Goal: Task Accomplishment & Management: Complete application form

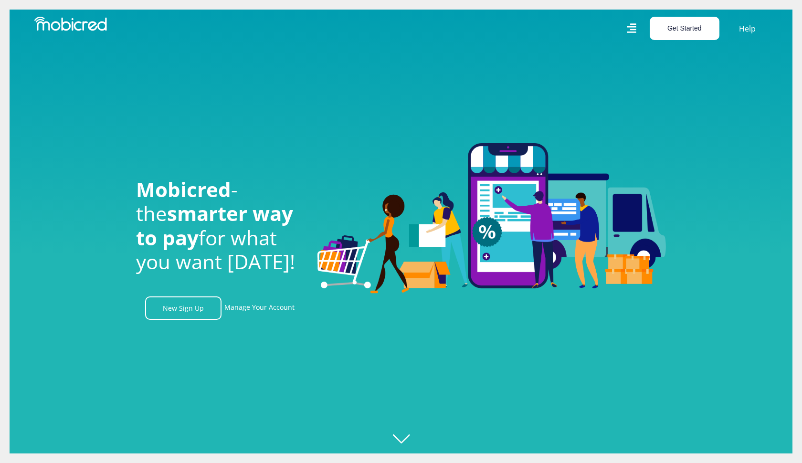
click at [696, 25] on button "Get Started" at bounding box center [684, 28] width 70 height 23
click at [693, 27] on button "Get Started" at bounding box center [684, 28] width 70 height 23
click at [692, 27] on button "Get Started" at bounding box center [684, 28] width 70 height 23
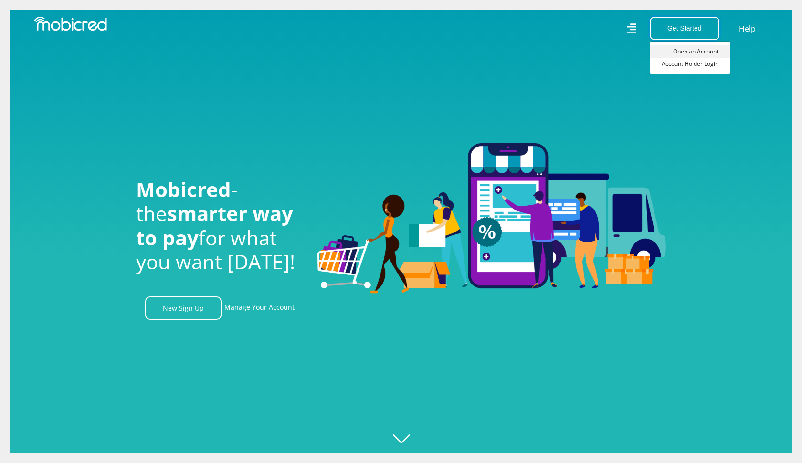
scroll to position [0, 1224]
click at [691, 52] on link "Open an Account" at bounding box center [690, 51] width 80 height 12
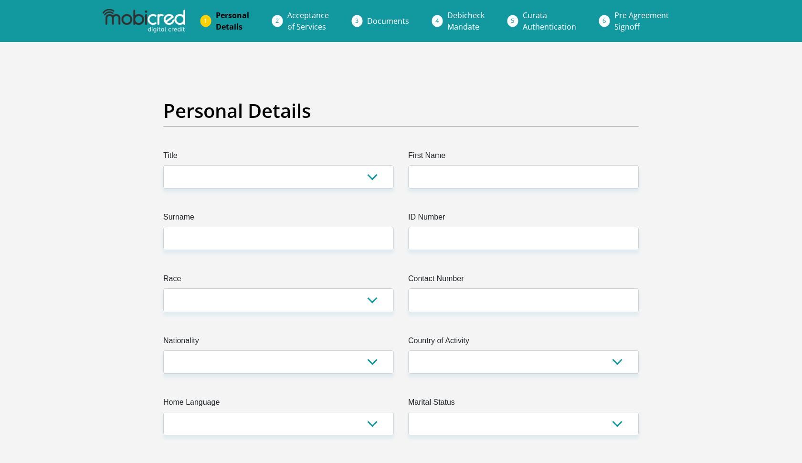
drag, startPoint x: 220, startPoint y: 194, endPoint x: 228, endPoint y: 197, distance: 8.3
click at [211, 186] on select "Mr Ms Mrs Dr [PERSON_NAME]" at bounding box center [278, 176] width 230 height 23
select select "Mr"
type input "s"
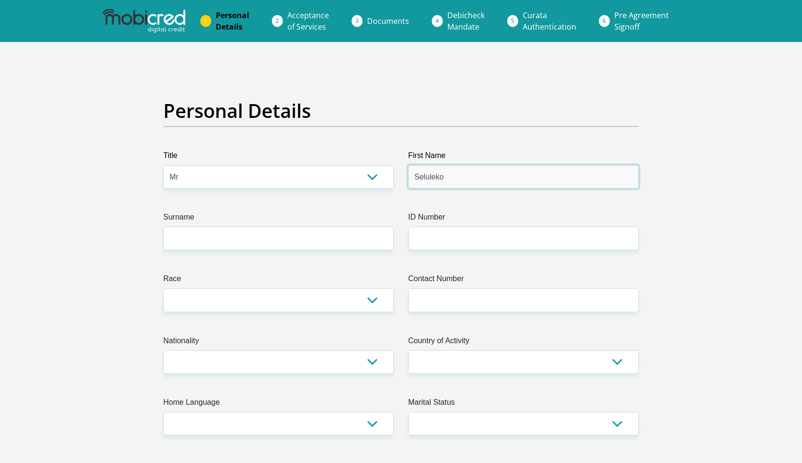
type input "Seluleko"
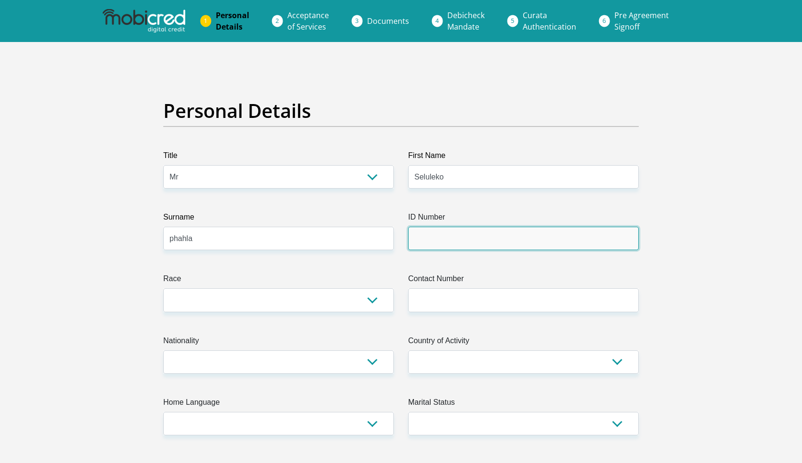
click at [435, 236] on input "ID Number" at bounding box center [523, 238] width 230 height 23
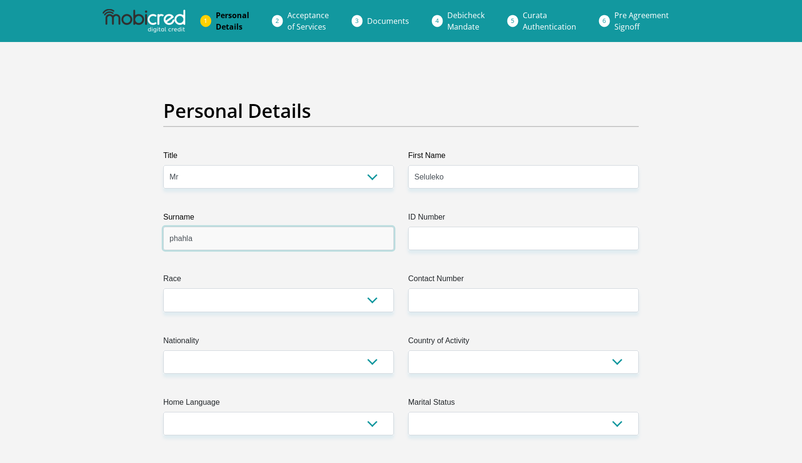
click at [174, 238] on input "phahla" at bounding box center [278, 238] width 230 height 23
type input "Phahla"
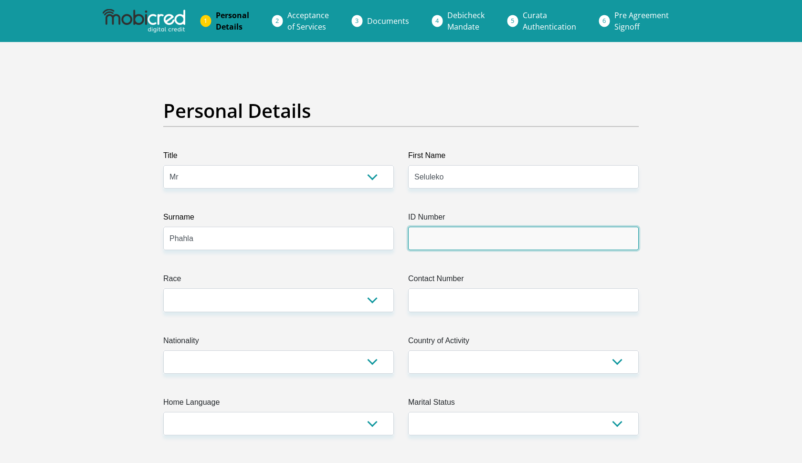
click at [440, 242] on input "ID Number" at bounding box center [523, 238] width 230 height 23
type input "9605165795086"
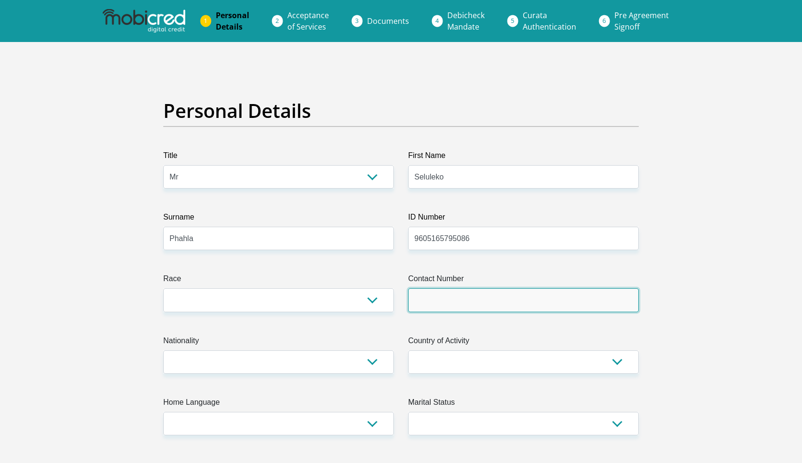
click at [424, 302] on input "Contact Number" at bounding box center [523, 299] width 230 height 23
type input "0727059380"
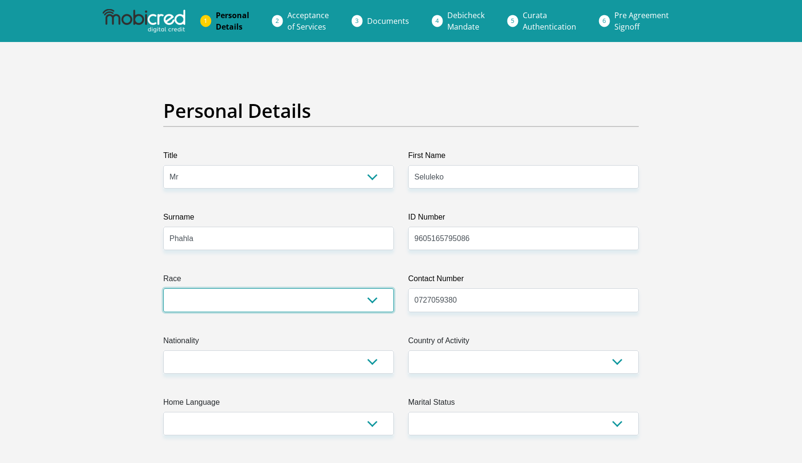
click at [250, 306] on select "Black Coloured Indian White Other" at bounding box center [278, 299] width 230 height 23
select select "1"
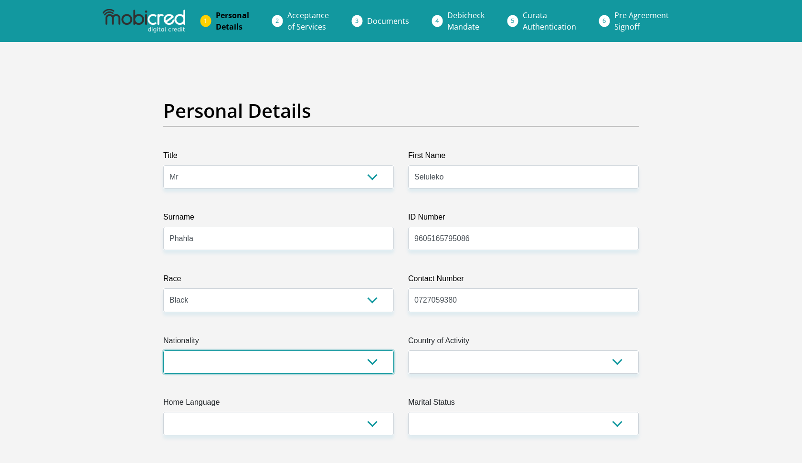
select select "ZAF"
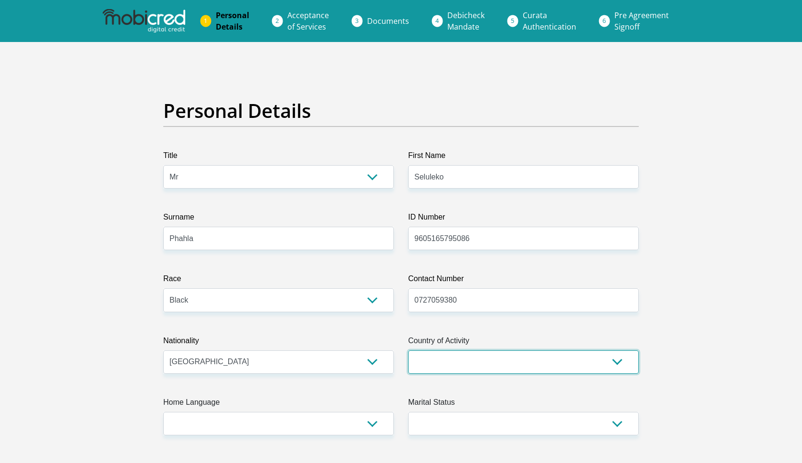
select select "ZAF"
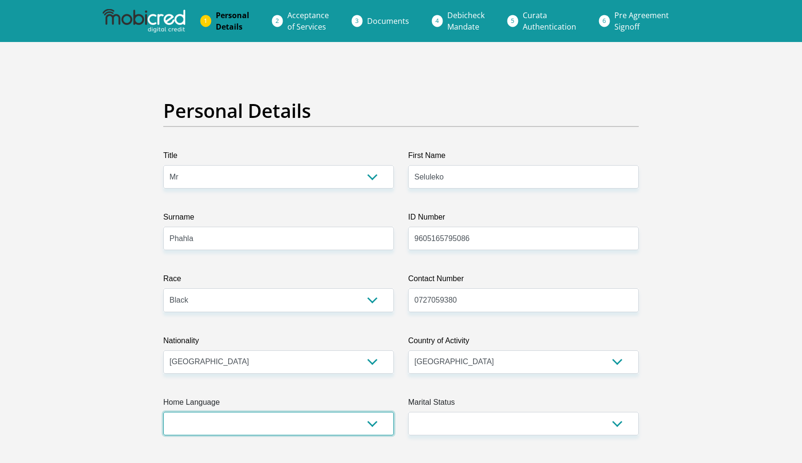
click at [242, 421] on select "Afrikaans English Sepedi South Ndebele Southern Sotho Swati Tsonga Tswana Venda…" at bounding box center [278, 423] width 230 height 23
select select "eng"
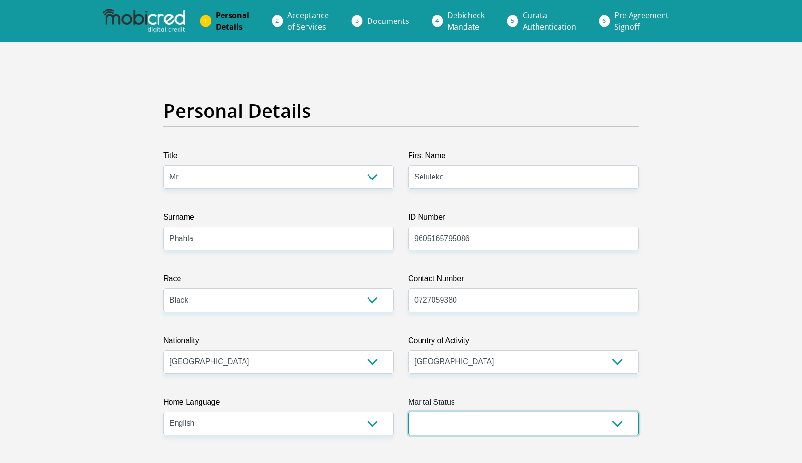
click at [427, 419] on select "Married ANC Single Divorced Widowed Married COP or Customary Law" at bounding box center [523, 423] width 230 height 23
select select "2"
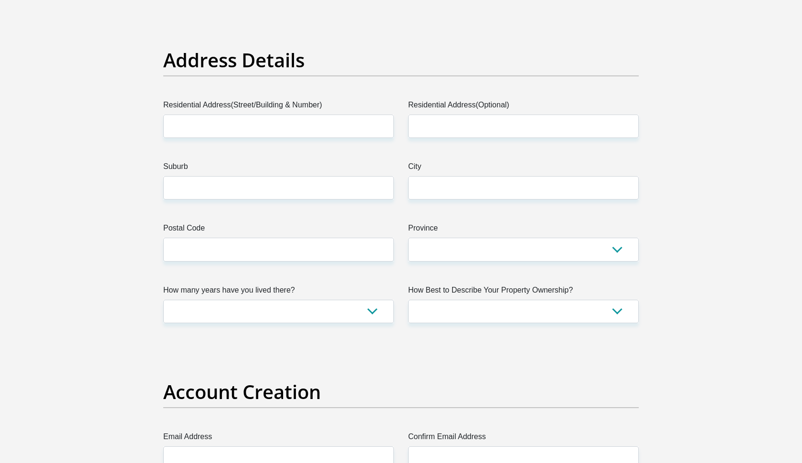
scroll to position [417, 0]
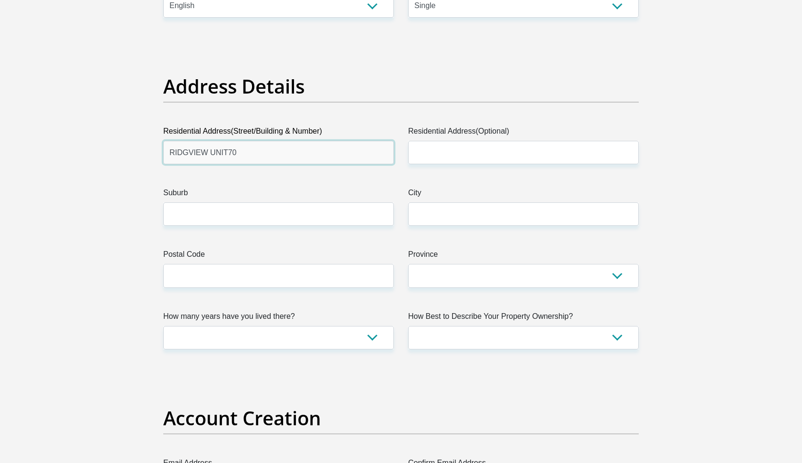
type input "RIDGVIEW UNIT70"
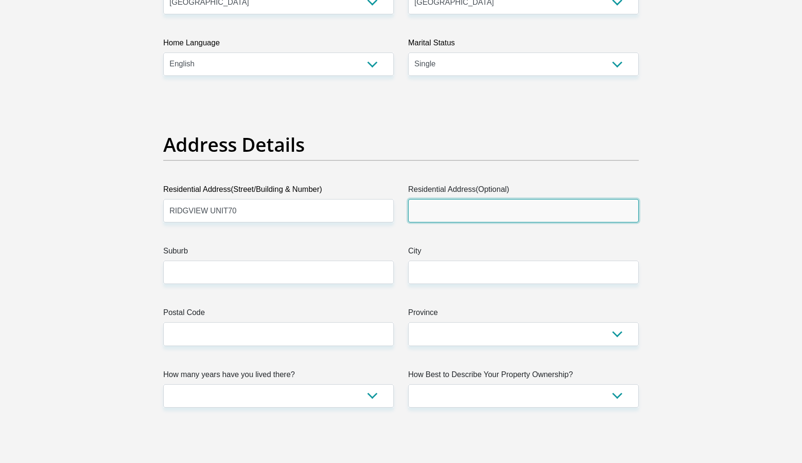
scroll to position [361, 0]
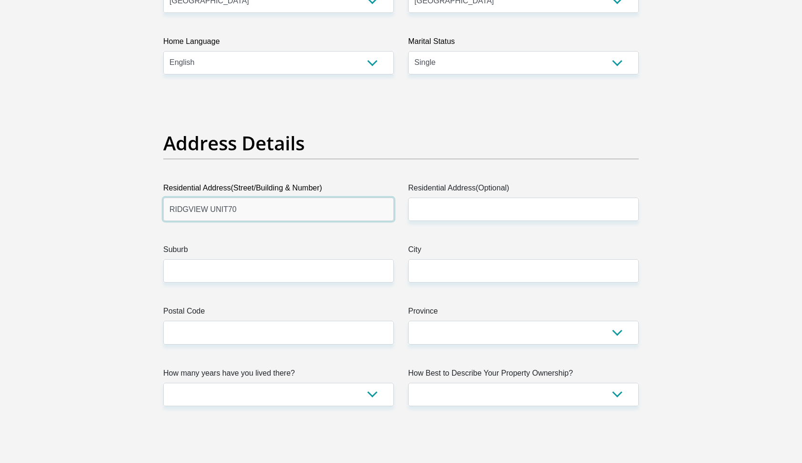
drag, startPoint x: 166, startPoint y: 209, endPoint x: 245, endPoint y: 214, distance: 78.9
click at [245, 214] on input "RIDGVIEW UNIT70" at bounding box center [278, 209] width 230 height 23
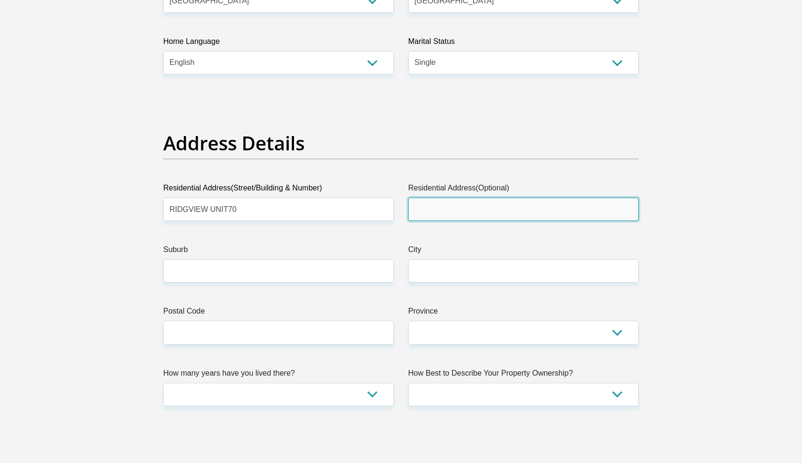
click at [420, 211] on input "Residential Address(Optional)" at bounding box center [523, 209] width 230 height 23
paste input "RIDGVIEW UNIT70"
type input "RIDGVIEW UNIT70"
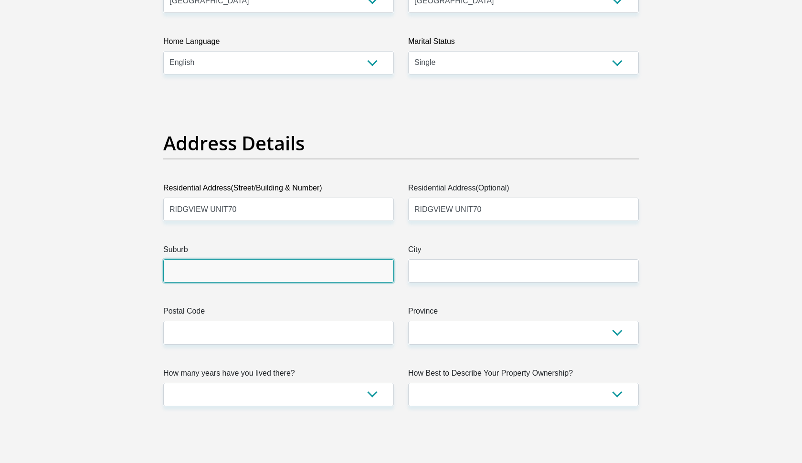
click at [277, 267] on input "Suburb" at bounding box center [278, 270] width 230 height 23
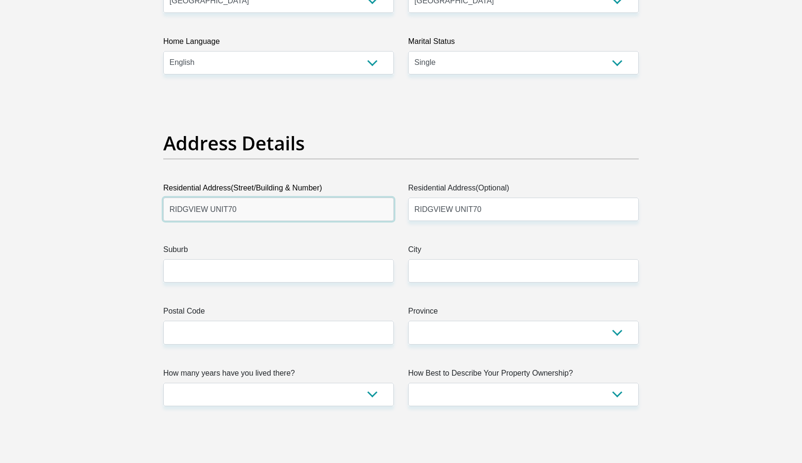
click at [255, 213] on input "RIDGVIEW UNIT70" at bounding box center [278, 209] width 230 height 23
drag, startPoint x: 207, startPoint y: 208, endPoint x: 166, endPoint y: 213, distance: 41.4
click at [166, 213] on input "RIDGVIEW UNIT70" at bounding box center [278, 209] width 230 height 23
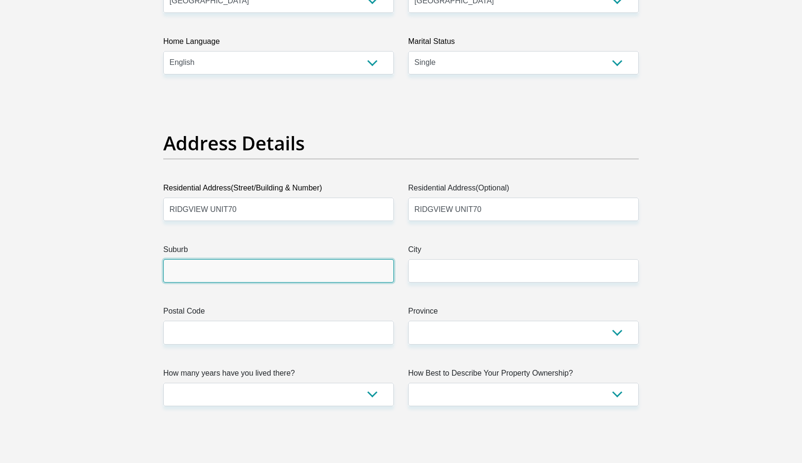
click at [175, 268] on input "Suburb" at bounding box center [278, 270] width 230 height 23
paste input "RIDGVIEW"
type input "RIDGVIEW"
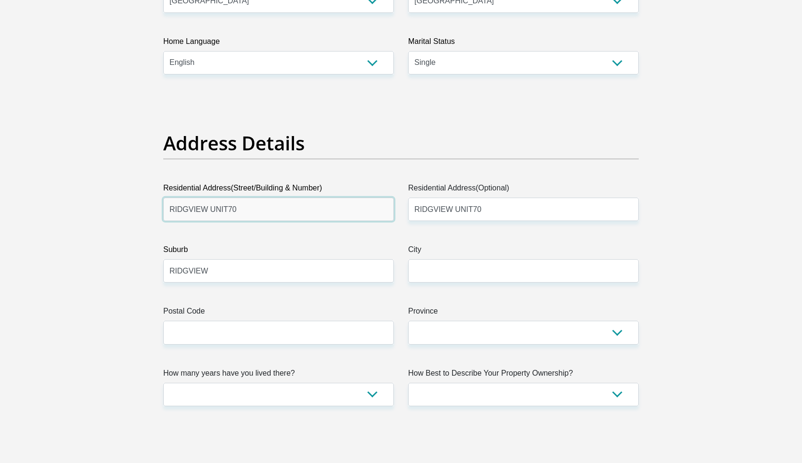
click at [240, 208] on input "RIDGVIEW UNIT70" at bounding box center [278, 209] width 230 height 23
type input "R"
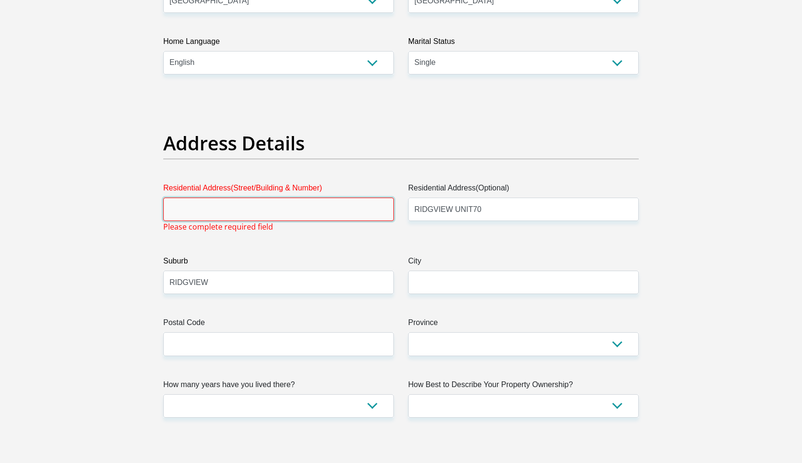
type input "R"
paste input "RIDGVIEW"
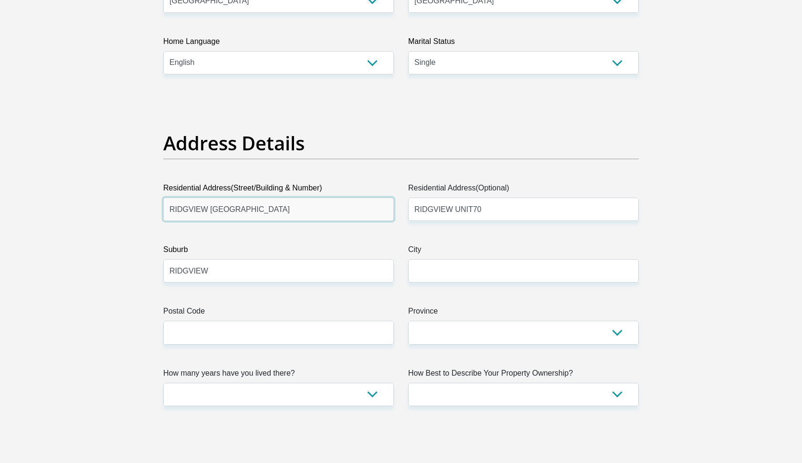
type input "RIDGVIEW MKHUMBANE ROAD"
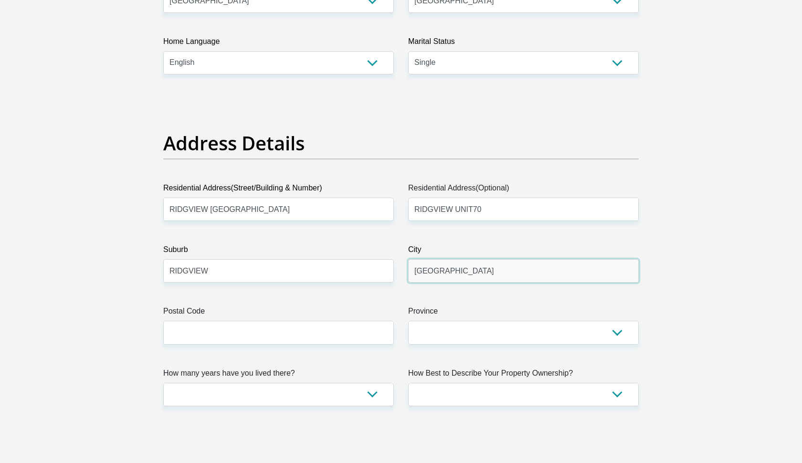
type input "Durban"
type input "4138"
select select "KwaZulu-Natal"
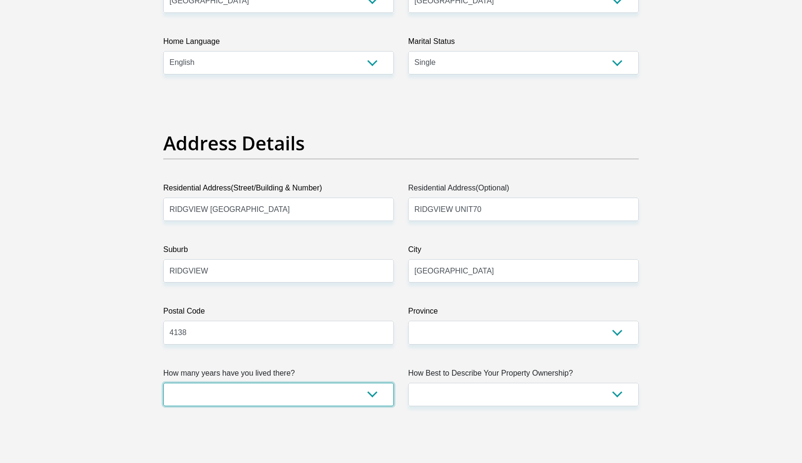
select select "5"
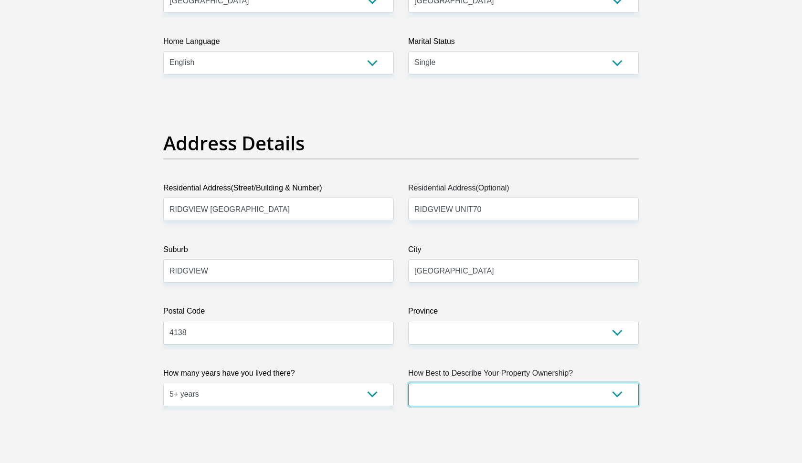
select select "Owned"
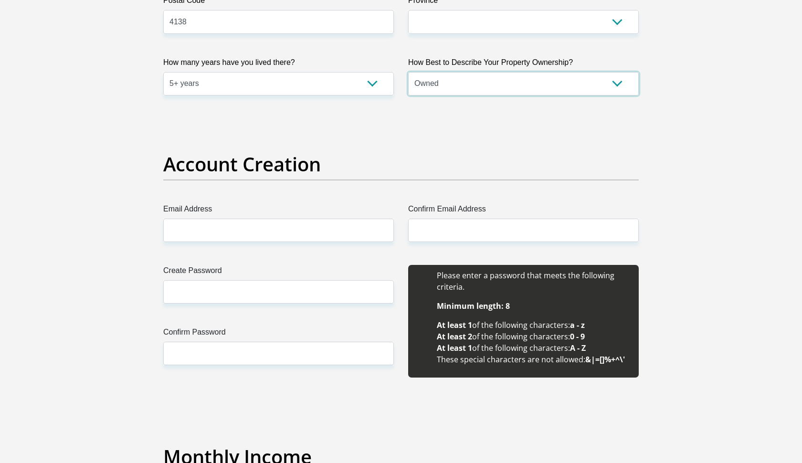
scroll to position [678, 0]
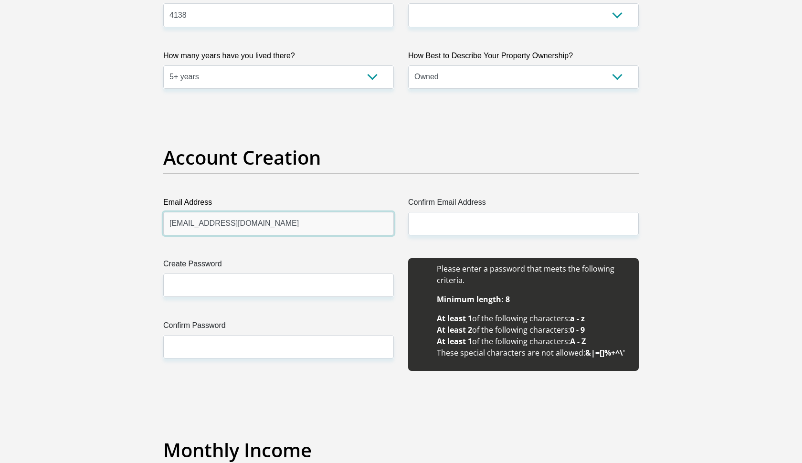
type input "phahlaseluleko@gmail.com"
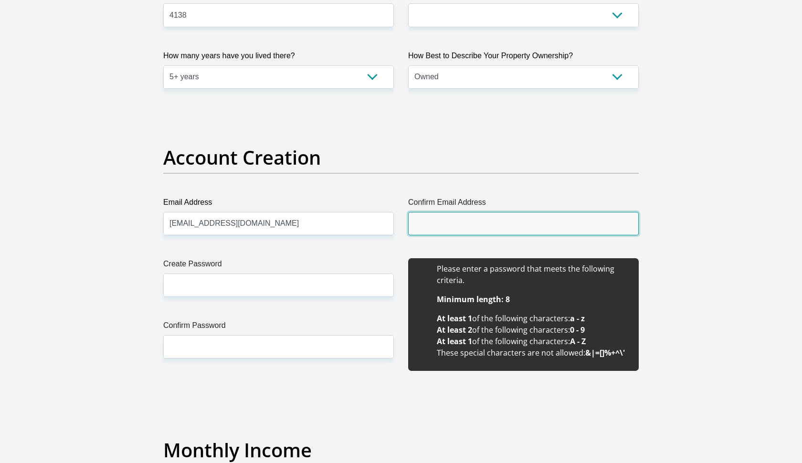
paste input "phahlaseluleko@gmail.com"
type input "phahlaseluleko@gmail.com"
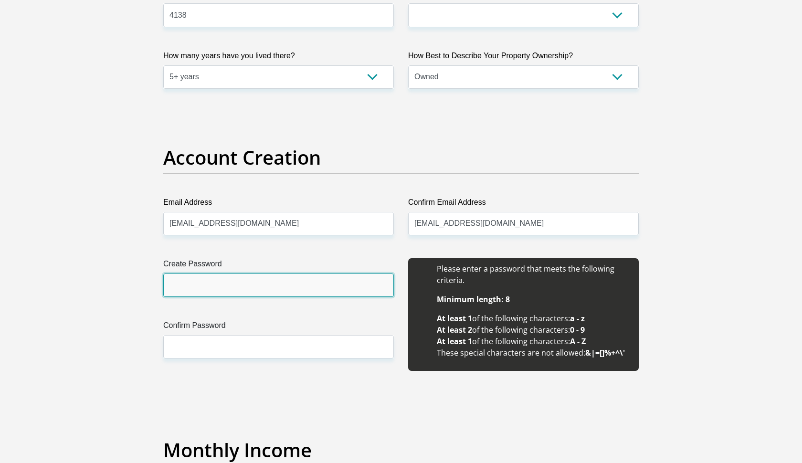
click at [230, 275] on input "Create Password" at bounding box center [278, 284] width 230 height 23
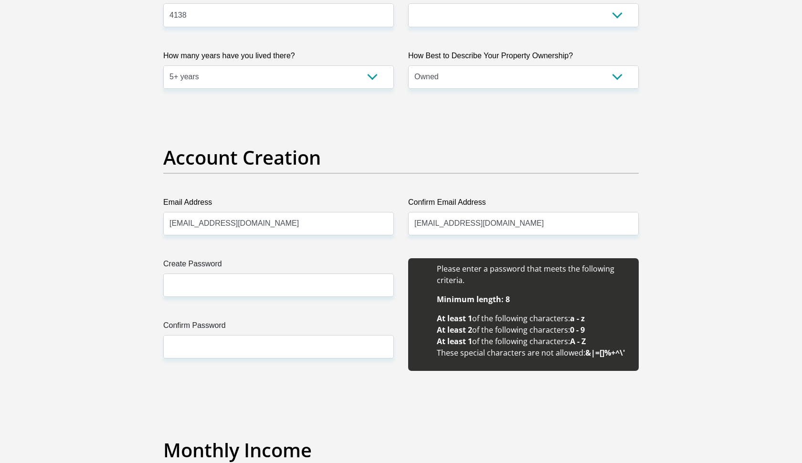
click at [197, 367] on div "Create Password Please input valid password Confirm Password" at bounding box center [278, 319] width 245 height 123
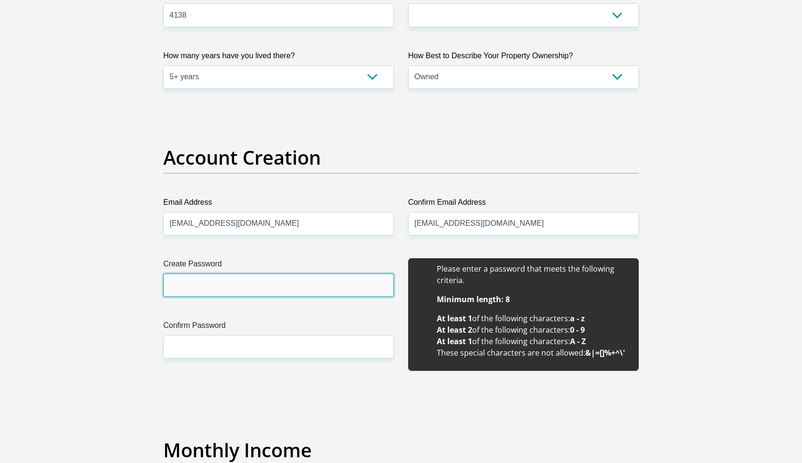
click at [199, 283] on input "Create Password" at bounding box center [278, 284] width 230 height 23
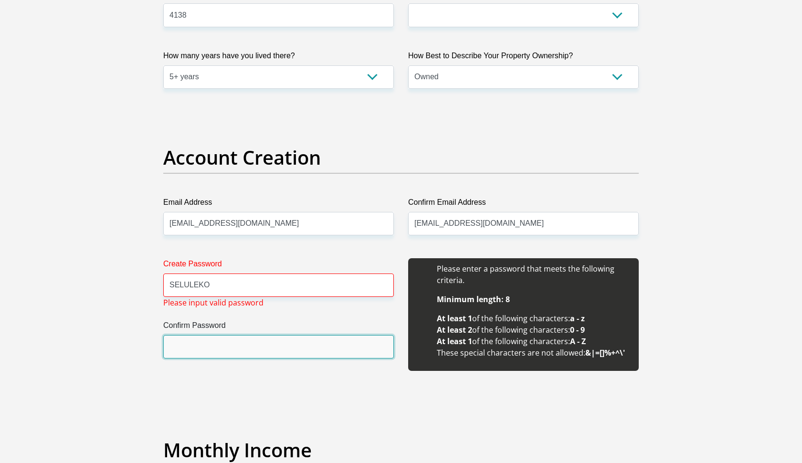
click at [186, 341] on input "Confirm Password" at bounding box center [278, 346] width 230 height 23
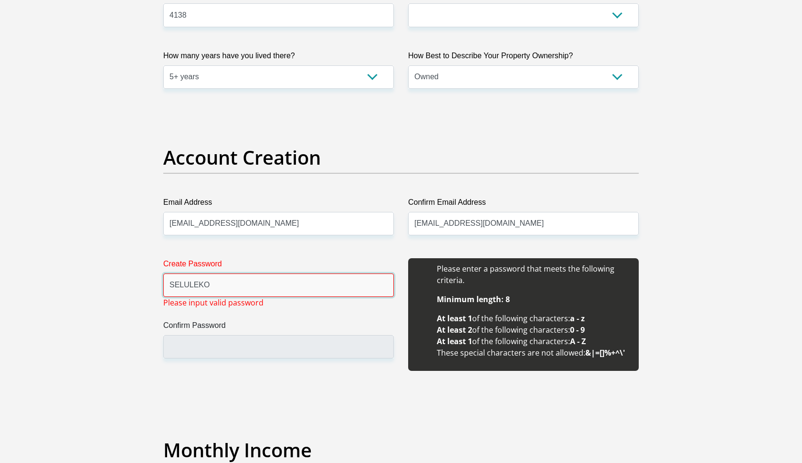
click at [209, 289] on input "SELULEKO" at bounding box center [278, 284] width 230 height 23
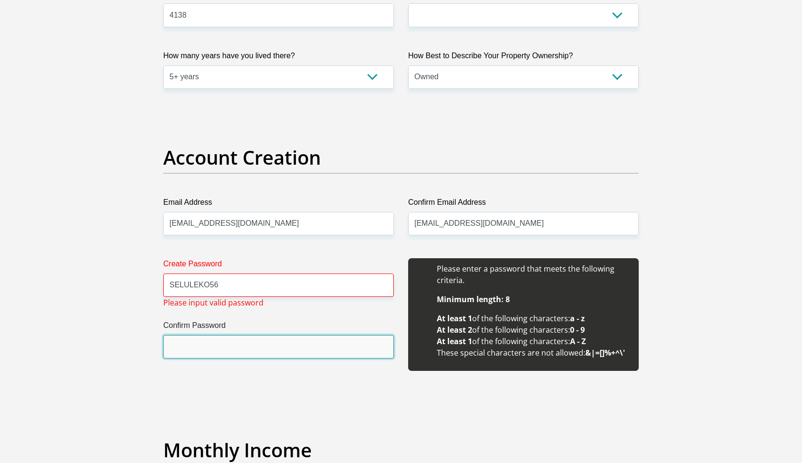
click at [188, 350] on input "Confirm Password" at bounding box center [278, 346] width 230 height 23
click at [189, 349] on input "Confirm Password" at bounding box center [278, 346] width 230 height 23
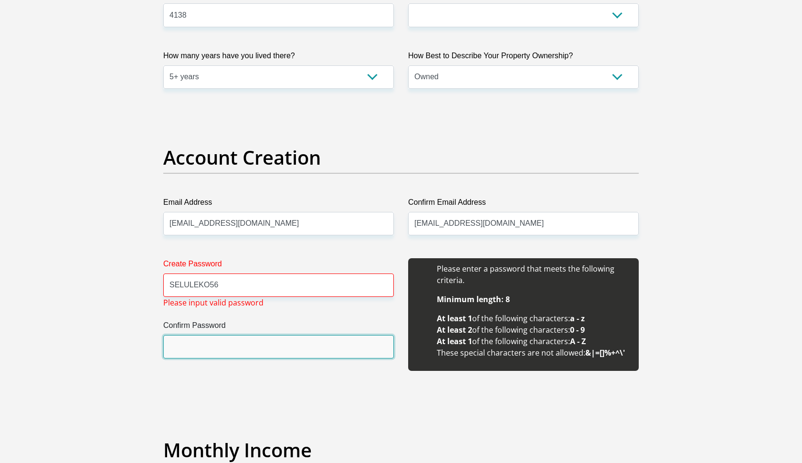
click at [189, 349] on input "Confirm Password" at bounding box center [278, 346] width 230 height 23
click at [196, 348] on input "Confirm Password" at bounding box center [278, 346] width 230 height 23
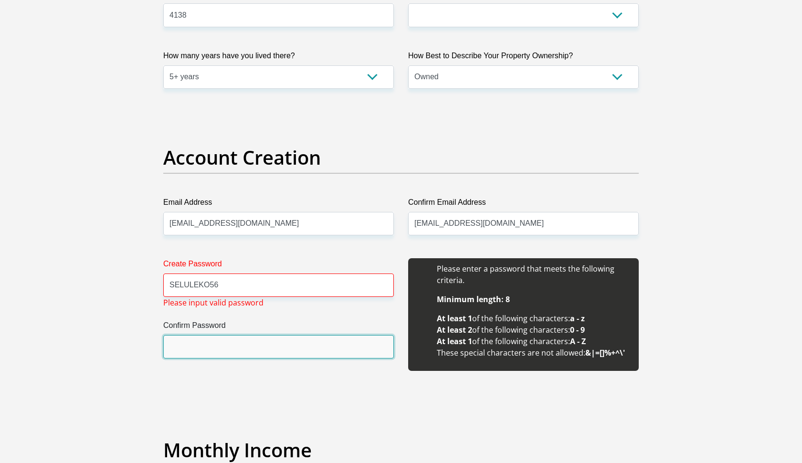
click at [196, 348] on input "Confirm Password" at bounding box center [278, 346] width 230 height 23
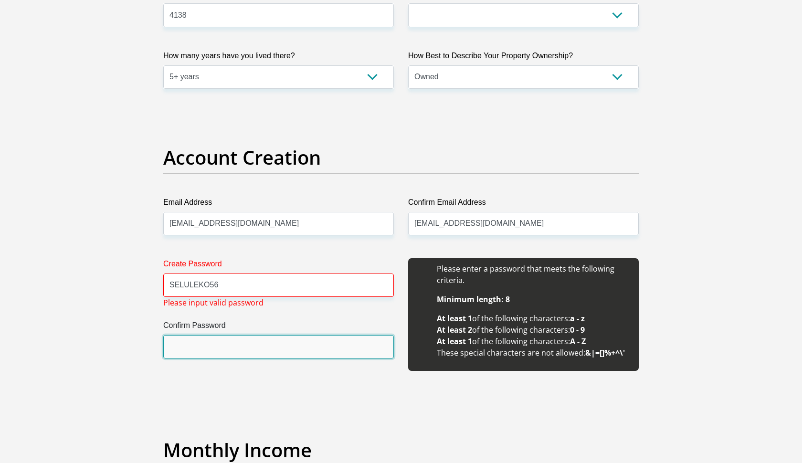
click at [196, 348] on input "Confirm Password" at bounding box center [278, 346] width 230 height 23
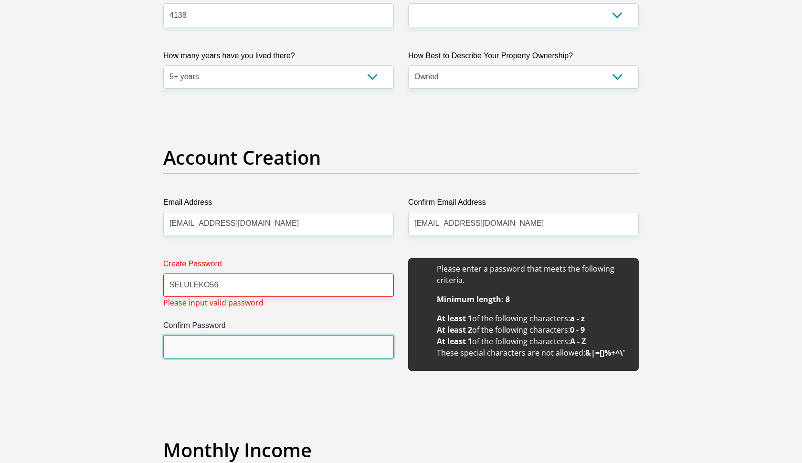
click at [196, 348] on input "Confirm Password" at bounding box center [278, 346] width 230 height 23
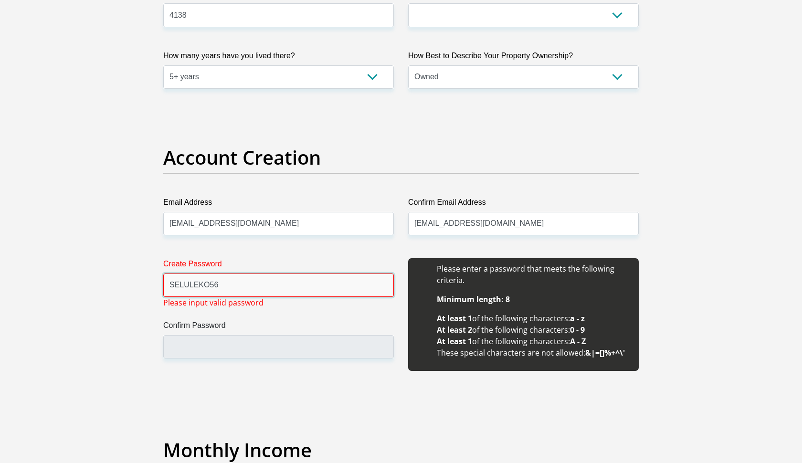
click at [224, 284] on input "SELULEKO56" at bounding box center [278, 284] width 230 height 23
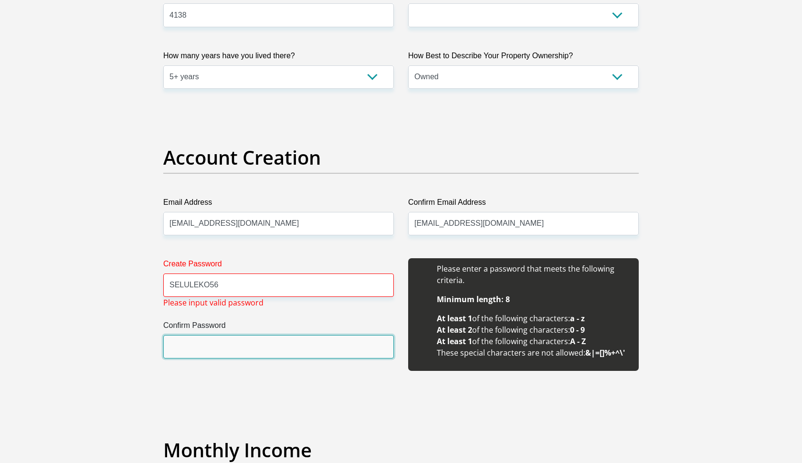
click at [223, 343] on input "Confirm Password" at bounding box center [278, 346] width 230 height 23
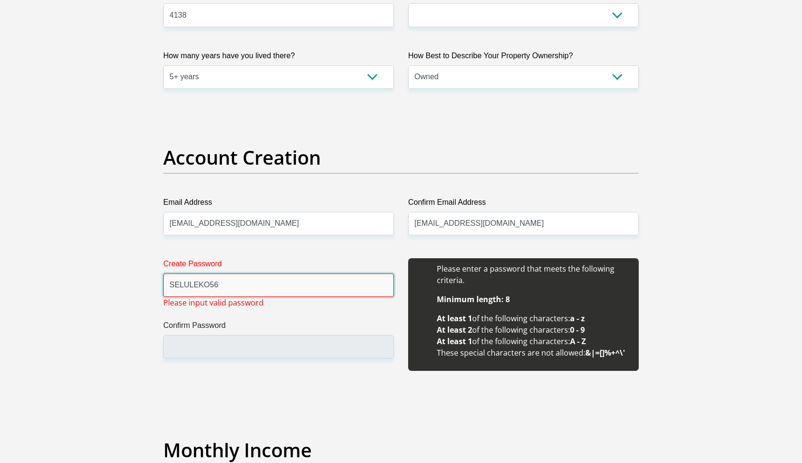
click at [220, 287] on input "SELULEKO56" at bounding box center [278, 284] width 230 height 23
drag, startPoint x: 221, startPoint y: 287, endPoint x: 158, endPoint y: 285, distance: 62.5
click at [158, 285] on div "Create Password SELULEKO56 Please input valid password Confirm Password" at bounding box center [278, 319] width 245 height 123
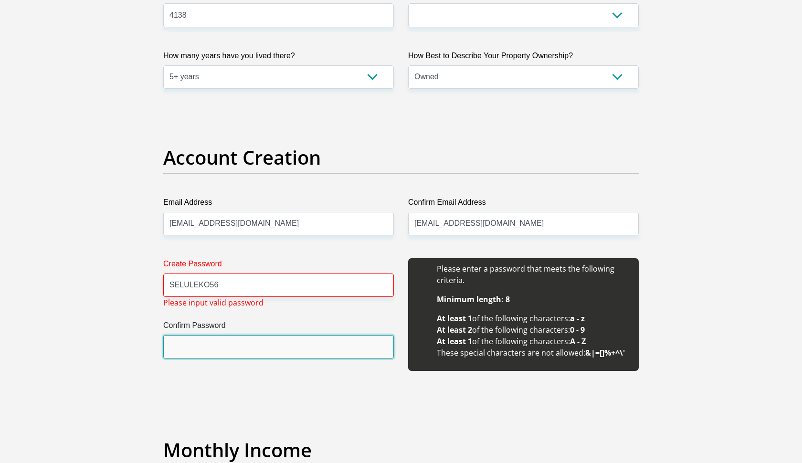
click at [193, 349] on input "Confirm Password" at bounding box center [278, 346] width 230 height 23
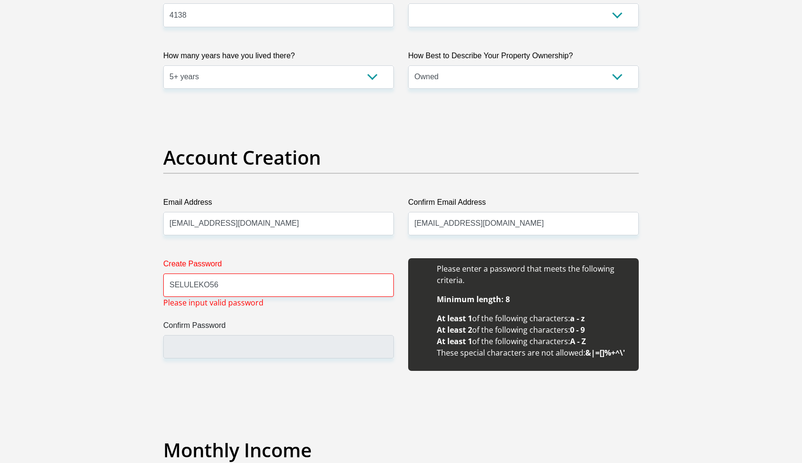
click at [218, 333] on label "Confirm Password" at bounding box center [278, 327] width 230 height 15
click at [218, 335] on input "Confirm Password" at bounding box center [278, 346] width 230 height 23
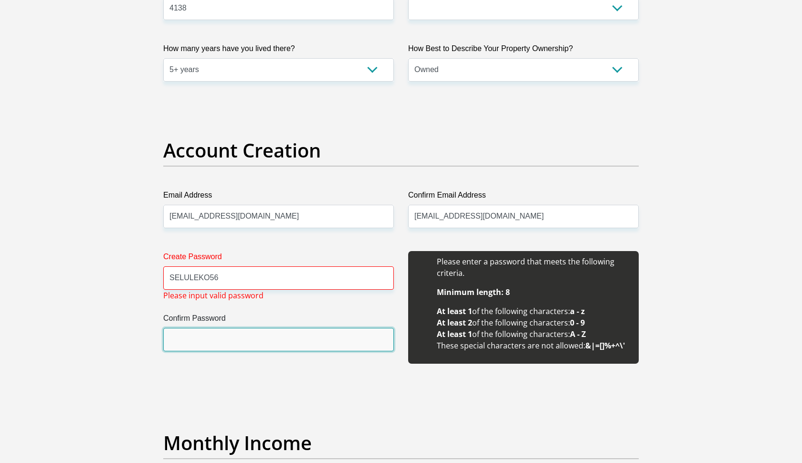
scroll to position [705, 0]
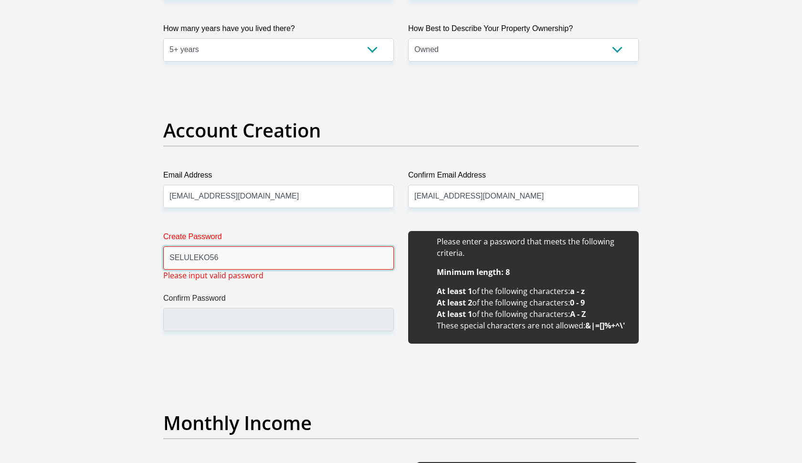
click at [219, 262] on input "SELULEKO56" at bounding box center [278, 257] width 230 height 23
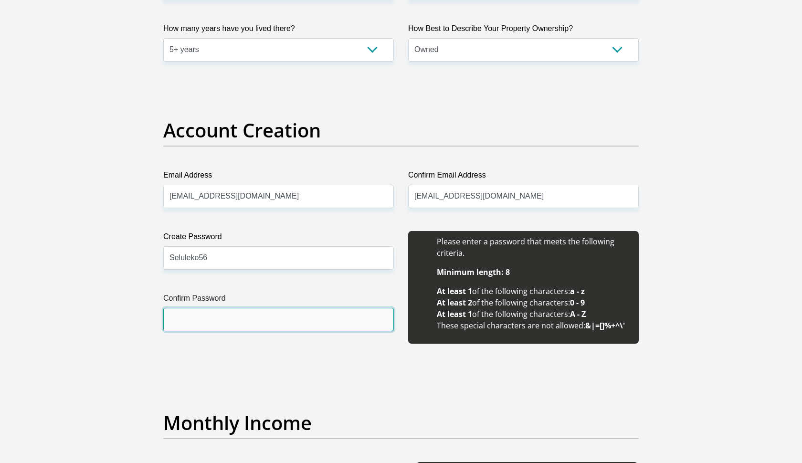
click at [190, 317] on input "Confirm Password" at bounding box center [278, 319] width 230 height 23
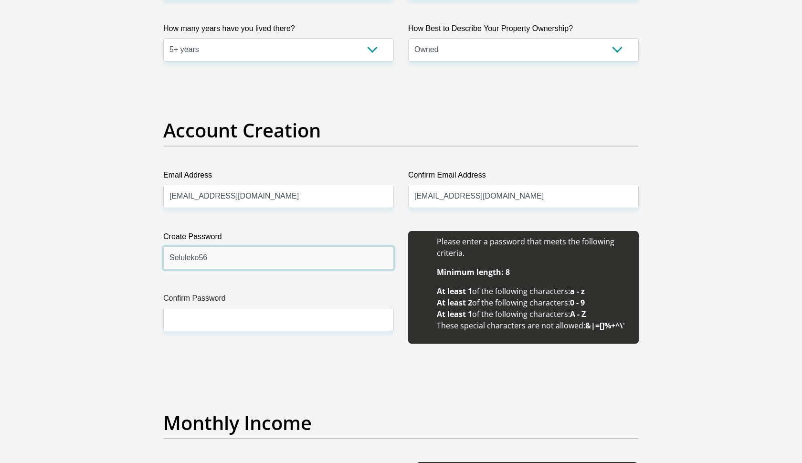
click at [200, 256] on input "Seluleko56" at bounding box center [278, 257] width 230 height 23
drag, startPoint x: 215, startPoint y: 255, endPoint x: 159, endPoint y: 249, distance: 56.6
click at [157, 250] on div "Create Password Seluleko@56 Please input valid password Confirm Password" at bounding box center [278, 292] width 245 height 123
type input "Seluleko@56"
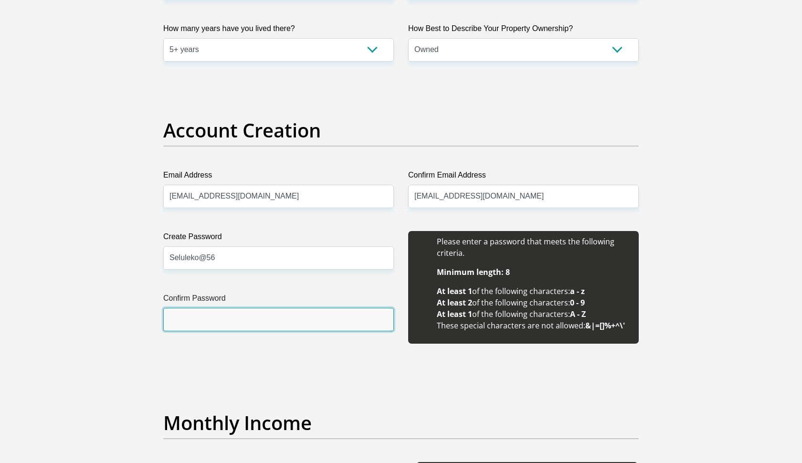
click at [203, 323] on input "Confirm Password" at bounding box center [278, 319] width 230 height 23
paste input "Seluleko@56"
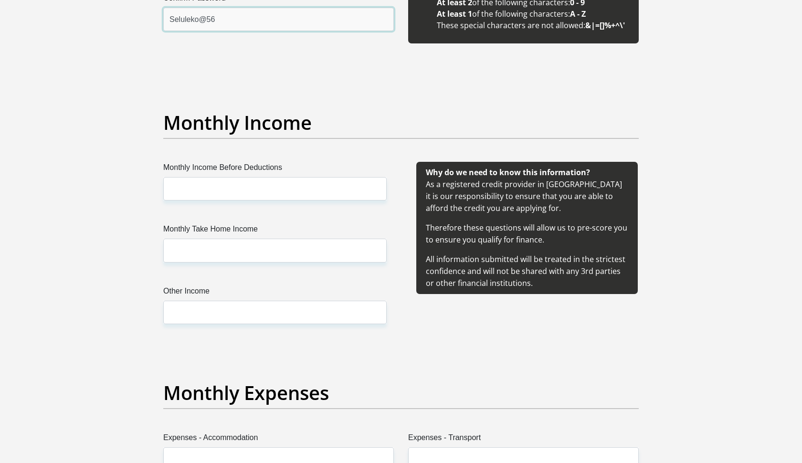
scroll to position [1039, 0]
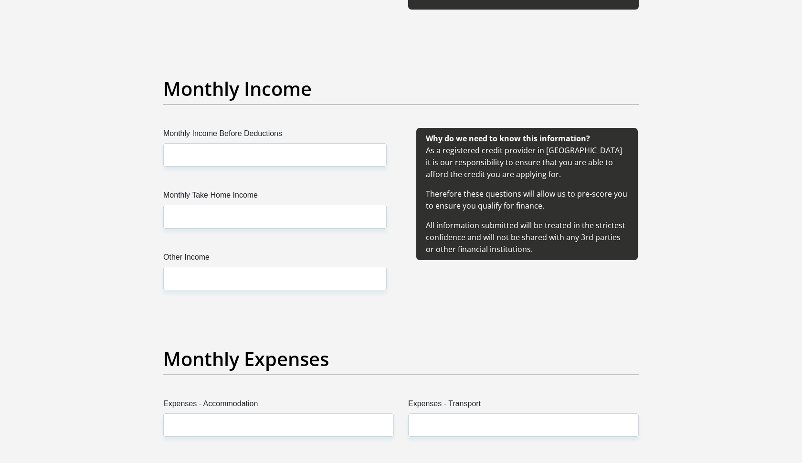
type input "Seluleko@56"
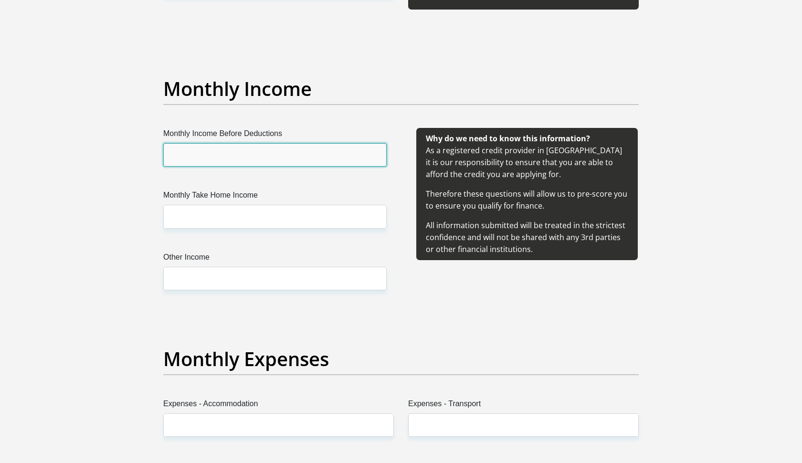
click at [195, 155] on input "Monthly Income Before Deductions" at bounding box center [274, 154] width 223 height 23
click at [181, 158] on input "Monthly Income Before Deductions" at bounding box center [274, 154] width 223 height 23
type input "11000"
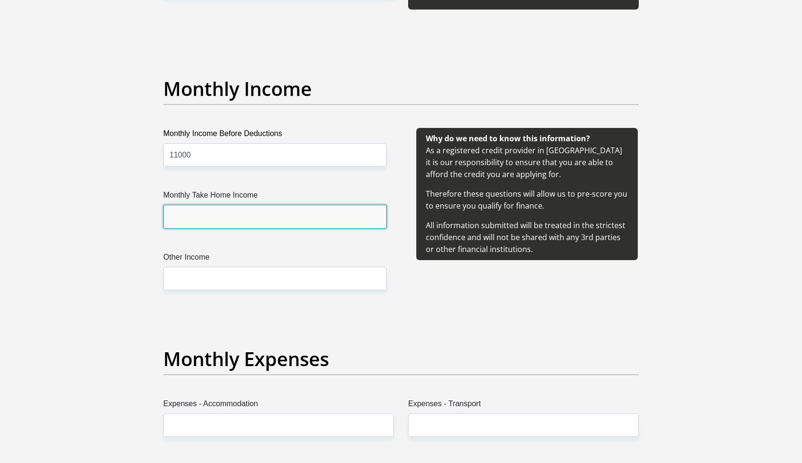
click at [178, 218] on input "Monthly Take Home Income" at bounding box center [274, 216] width 223 height 23
type input "8000"
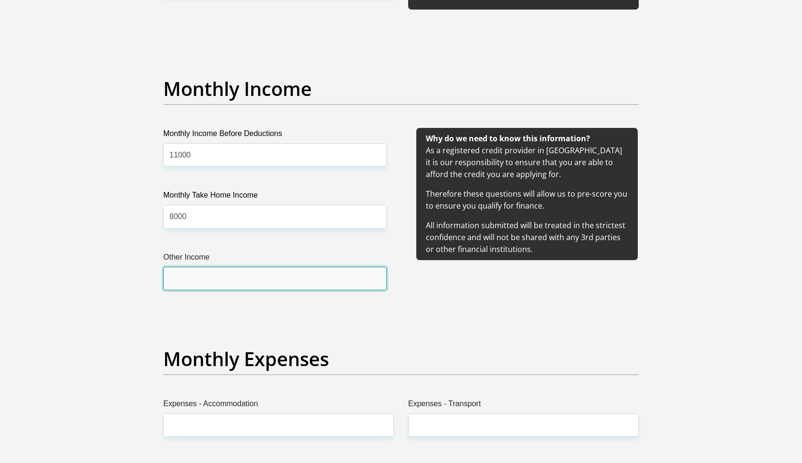
click at [185, 281] on input "Other Income" at bounding box center [274, 278] width 223 height 23
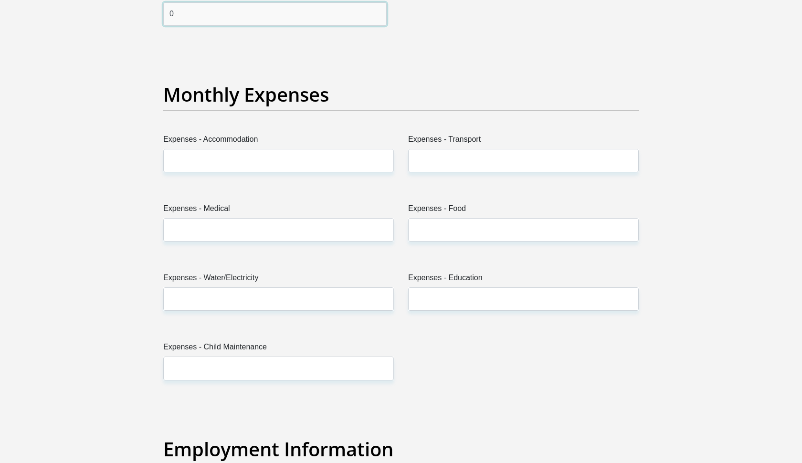
scroll to position [1300, 0]
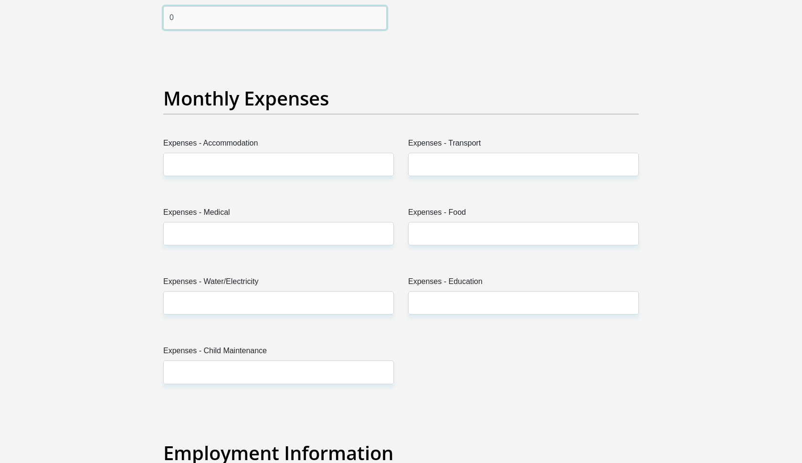
type input "0"
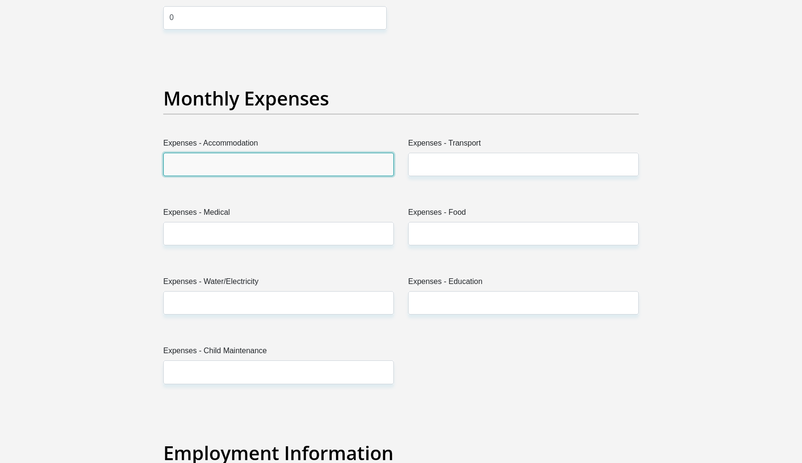
click at [247, 161] on input "Expenses - Accommodation" at bounding box center [278, 164] width 230 height 23
type input "00"
click at [194, 177] on div "Expenses - Accommodation 00" at bounding box center [278, 160] width 245 height 46
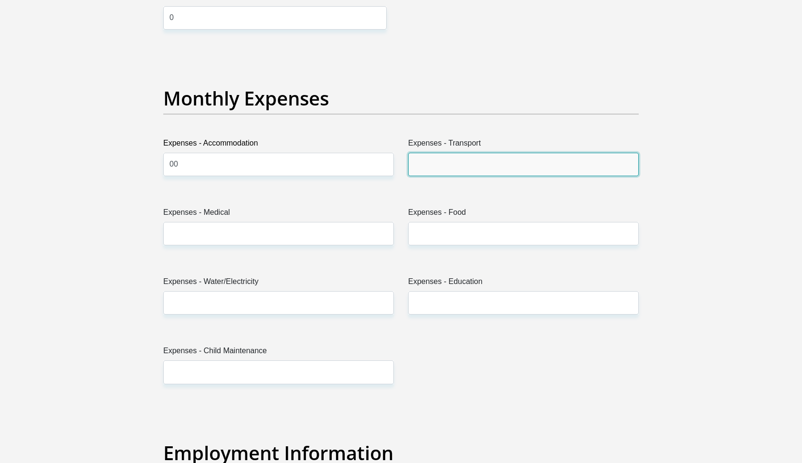
click at [445, 169] on input "Expenses - Transport" at bounding box center [523, 164] width 230 height 23
type input "0"
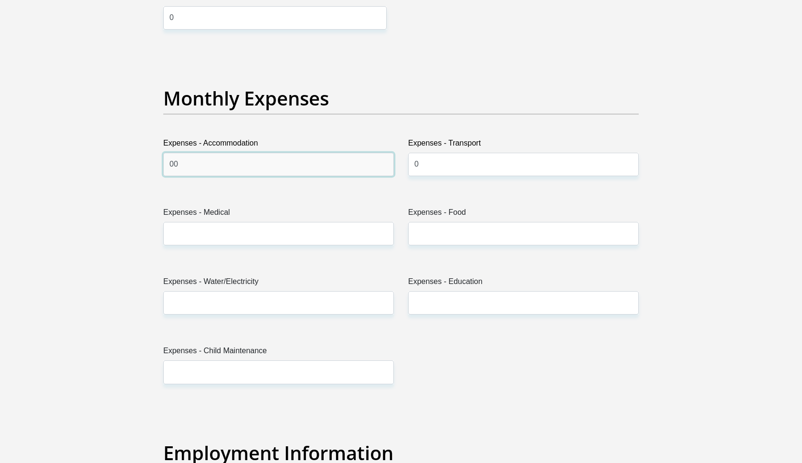
click at [192, 163] on input "00" at bounding box center [278, 164] width 230 height 23
type input "0"
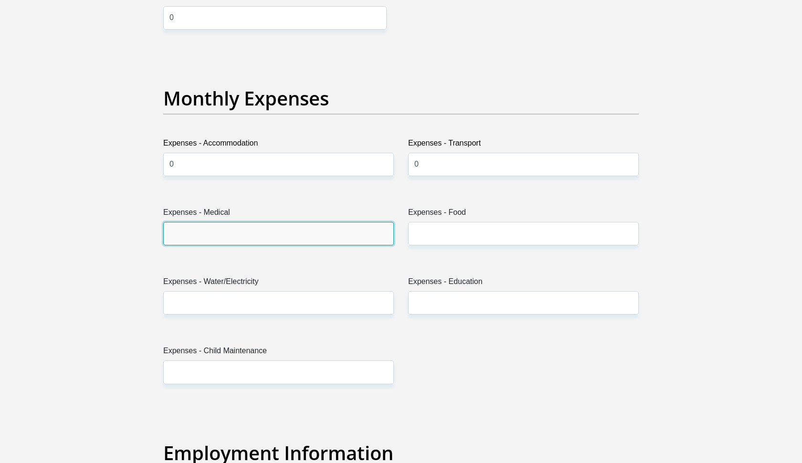
click at [181, 232] on input "Expenses - Medical" at bounding box center [278, 233] width 230 height 23
type input "0"
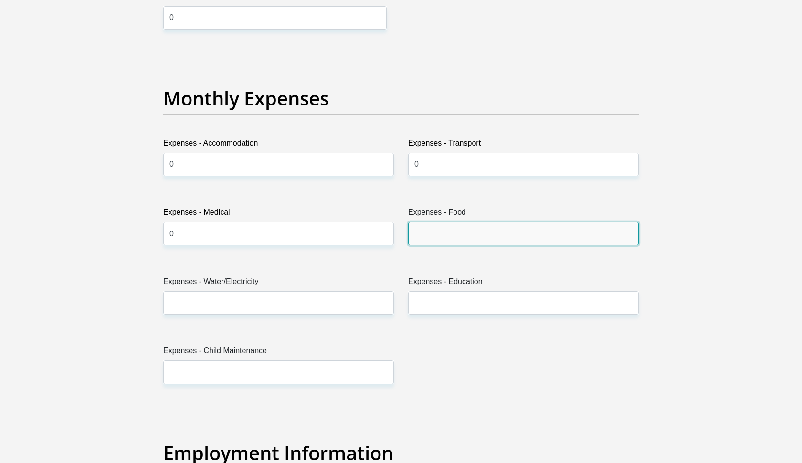
click at [454, 238] on input "Expenses - Food" at bounding box center [523, 233] width 230 height 23
type input "1000"
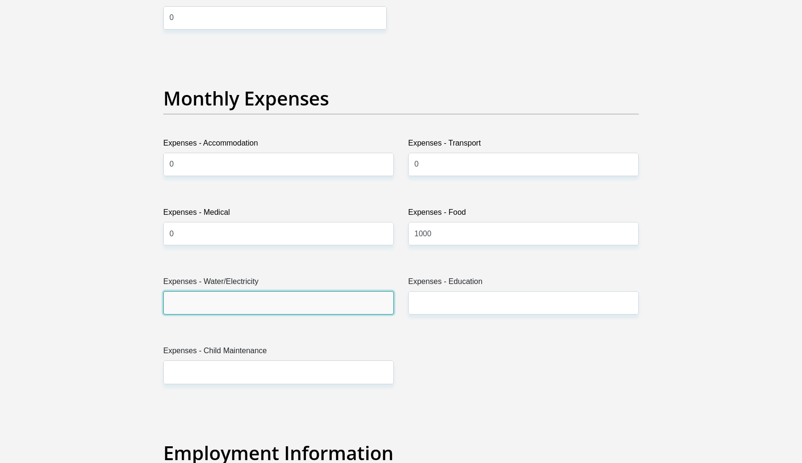
click at [205, 302] on input "Expenses - Water/Electricity" at bounding box center [278, 302] width 230 height 23
type input "200"
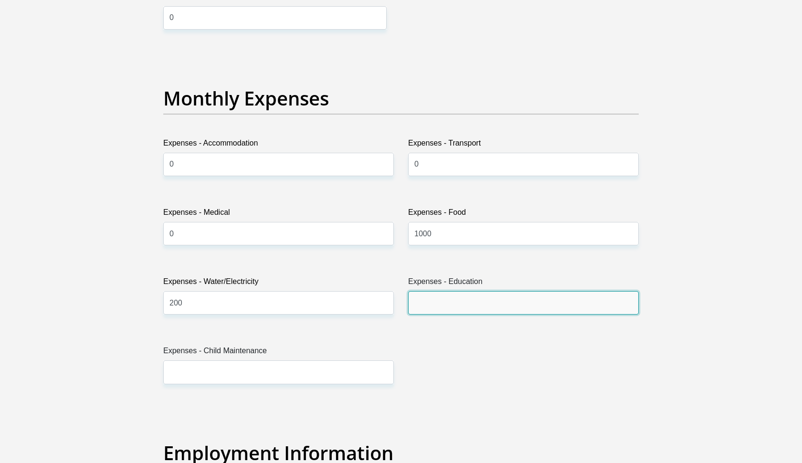
click at [458, 301] on input "Expenses - Education" at bounding box center [523, 302] width 230 height 23
type input "0"
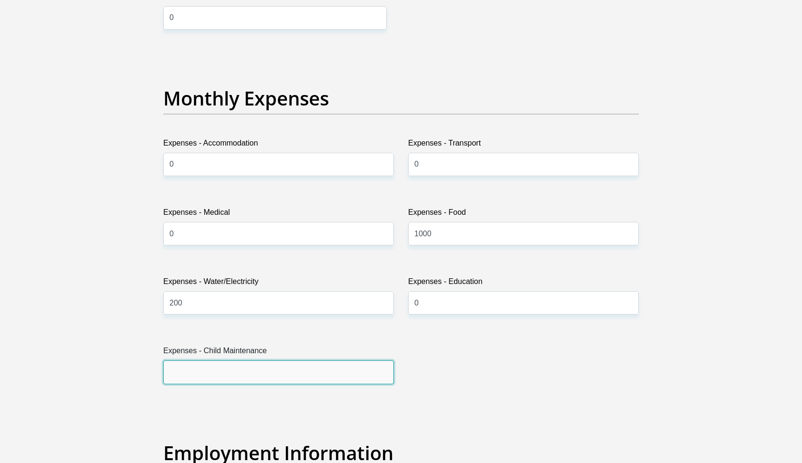
click at [216, 369] on input "Expenses - Child Maintenance" at bounding box center [278, 371] width 230 height 23
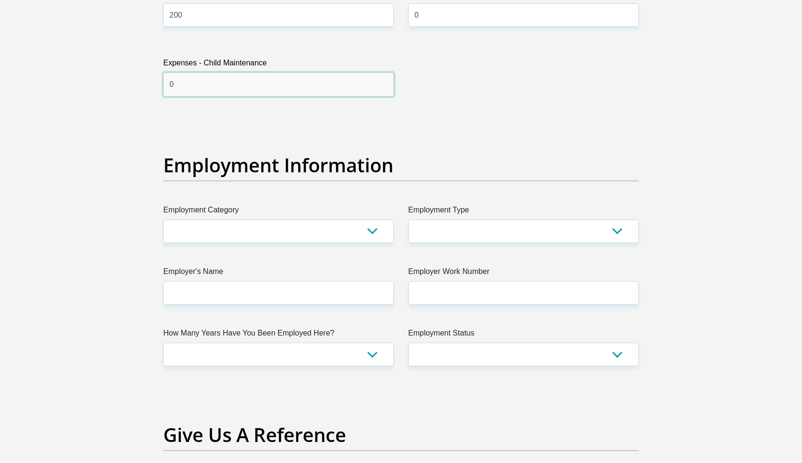
scroll to position [1592, 0]
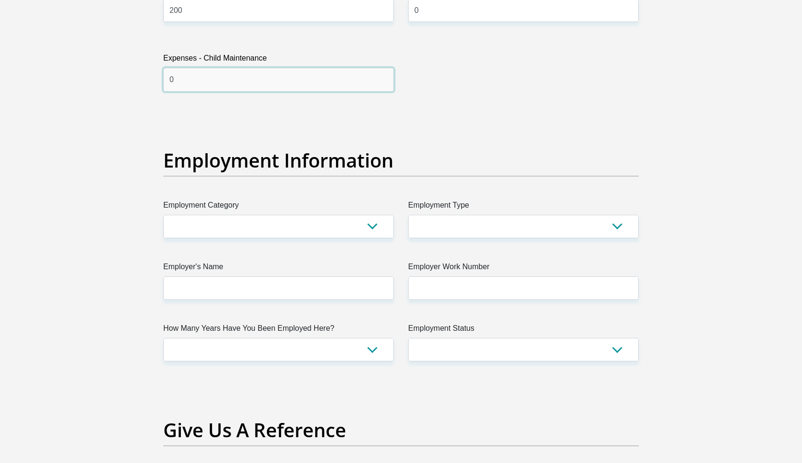
type input "0"
select select "53"
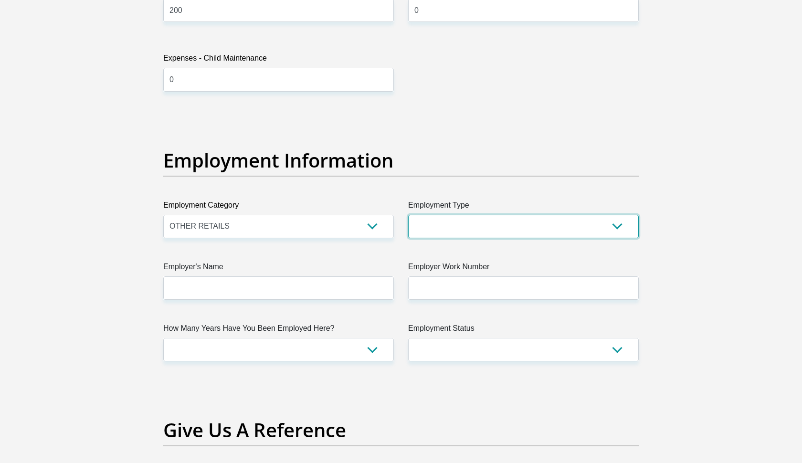
select select "Driver"
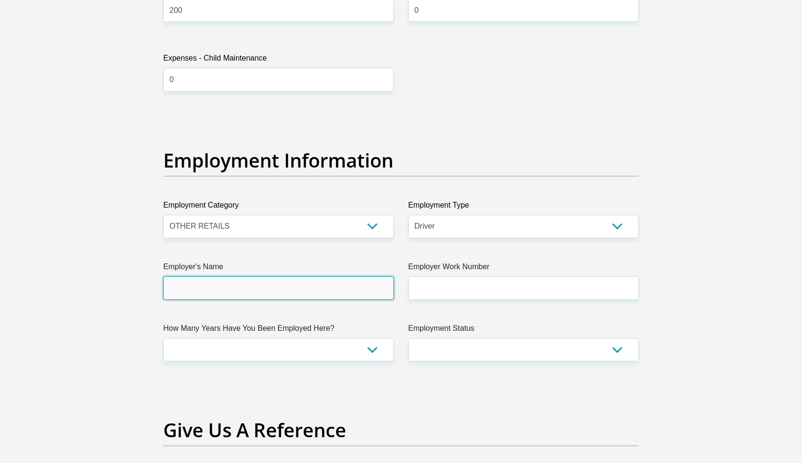
click at [176, 290] on input "Employer's Name" at bounding box center [278, 287] width 230 height 23
type input "m"
type input "Mdladla"
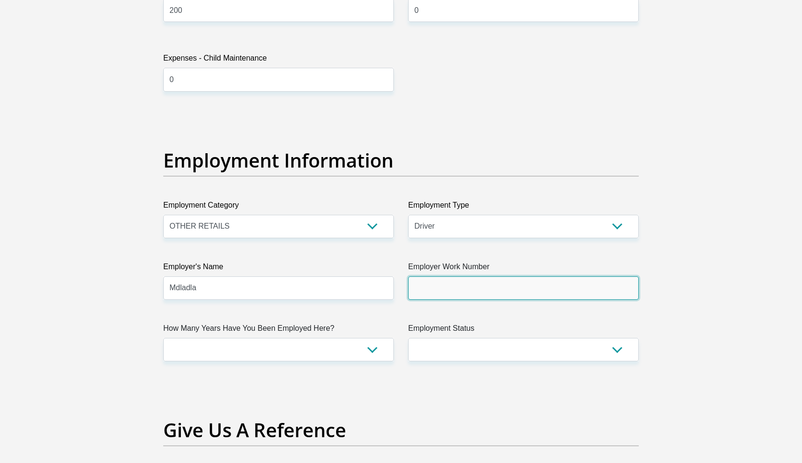
click at [438, 295] on input "Employer Work Number" at bounding box center [523, 287] width 230 height 23
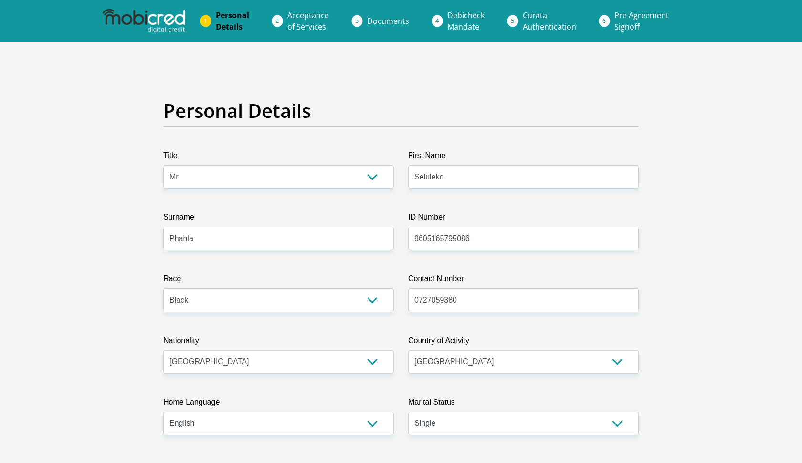
scroll to position [0, 0]
click at [517, 241] on input "9605165795086" at bounding box center [523, 238] width 230 height 23
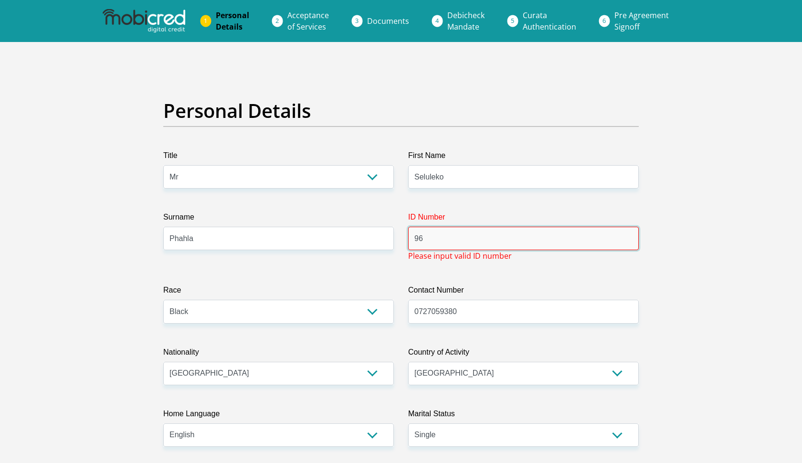
type input "9"
click at [521, 318] on input "0727059380" at bounding box center [523, 311] width 230 height 23
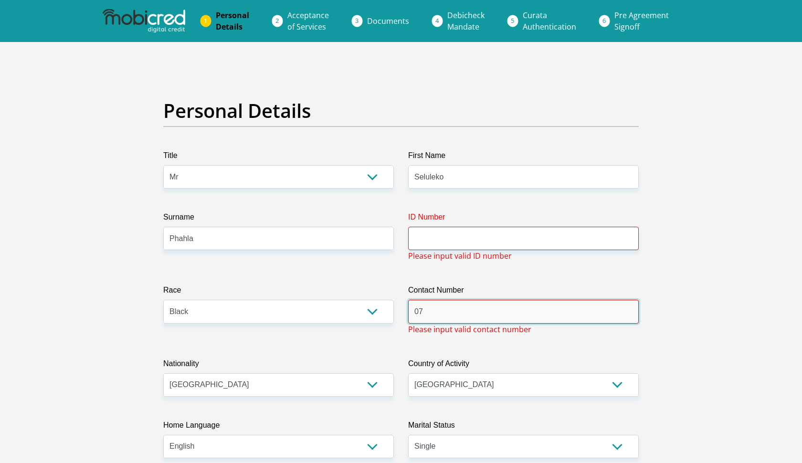
type input "0"
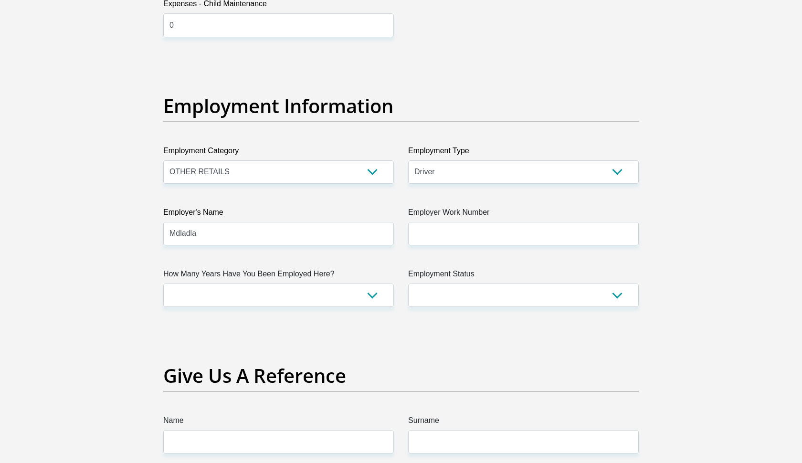
scroll to position [1670, 0]
